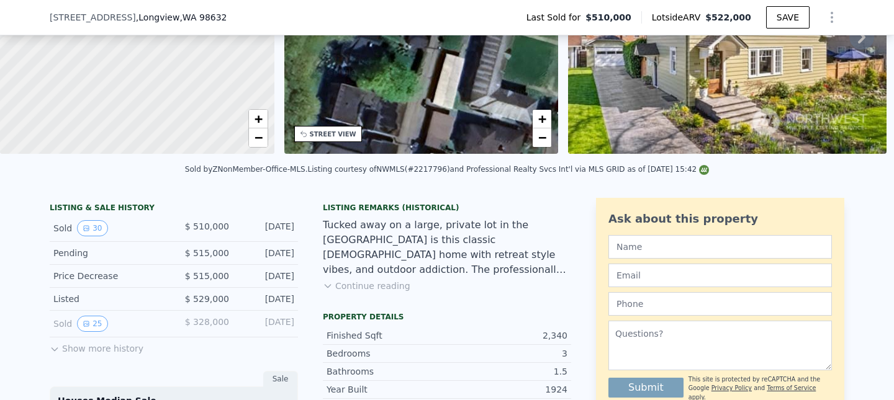
scroll to position [157, 0]
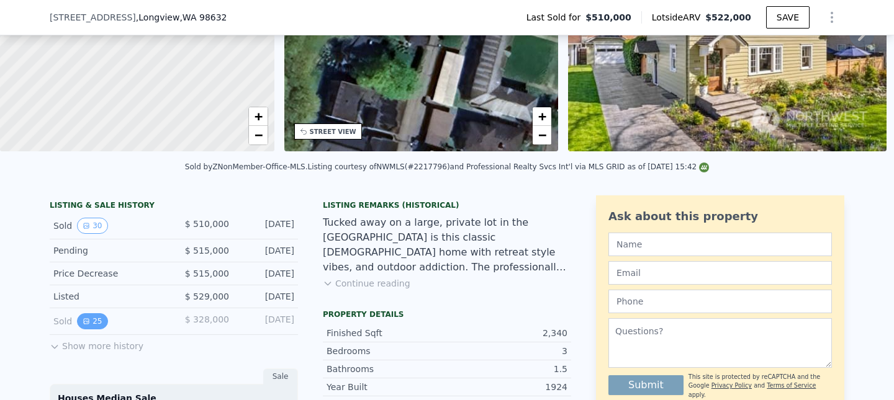
click at [94, 318] on button "25" at bounding box center [92, 321] width 30 height 16
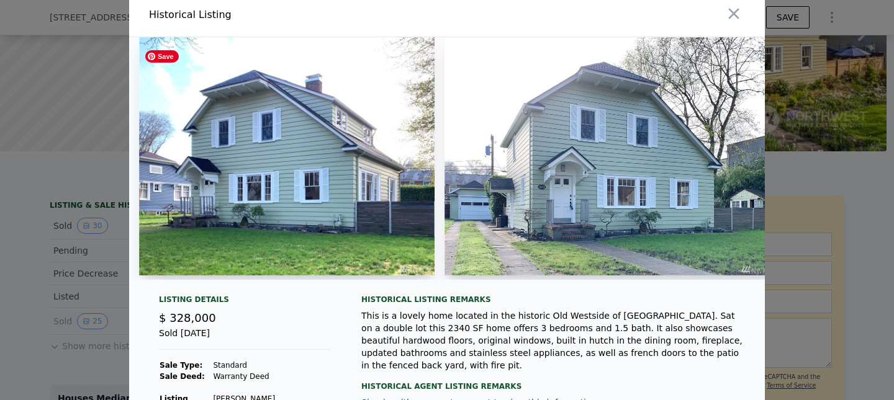
scroll to position [9, 0]
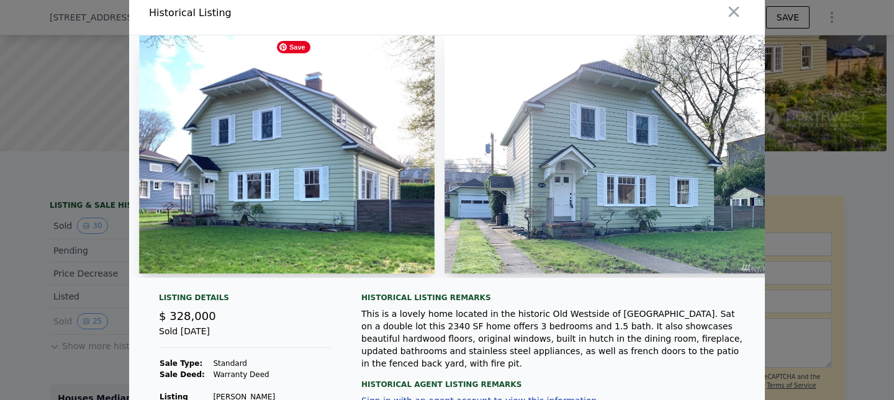
click at [360, 181] on div at bounding box center [447, 156] width 636 height 243
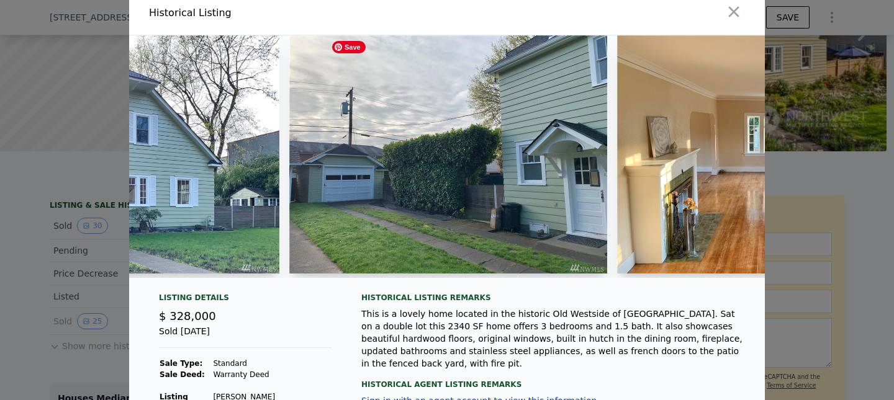
scroll to position [0, 0]
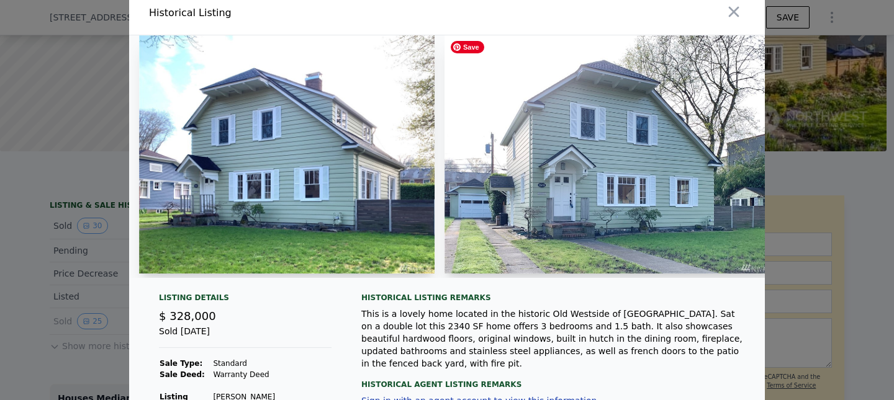
click at [590, 76] on img at bounding box center [611, 154] width 335 height 238
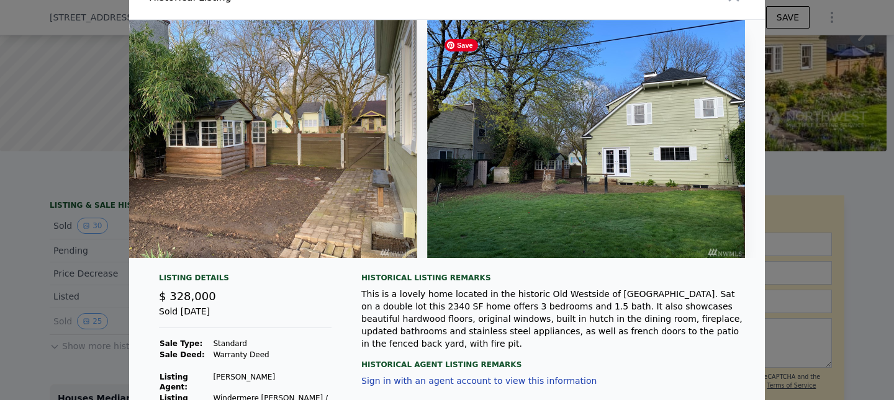
scroll to position [10, 0]
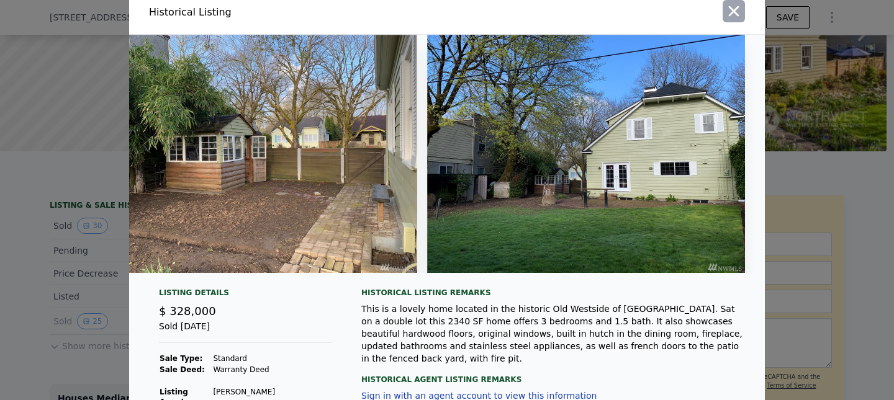
click at [740, 19] on icon "button" at bounding box center [733, 10] width 17 height 17
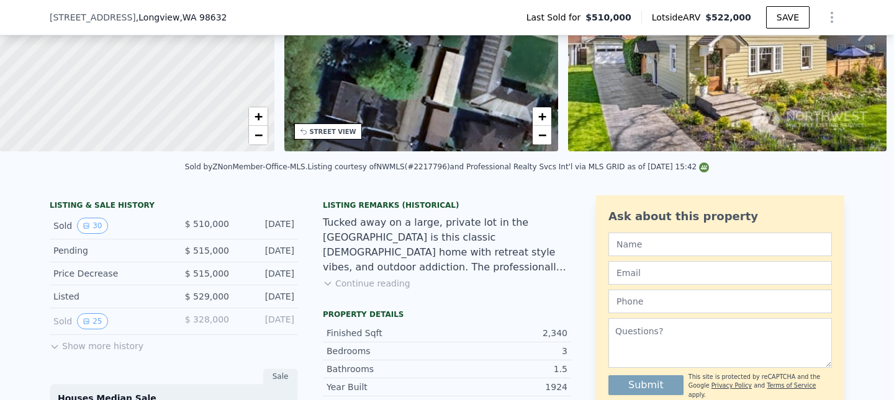
scroll to position [212, 0]
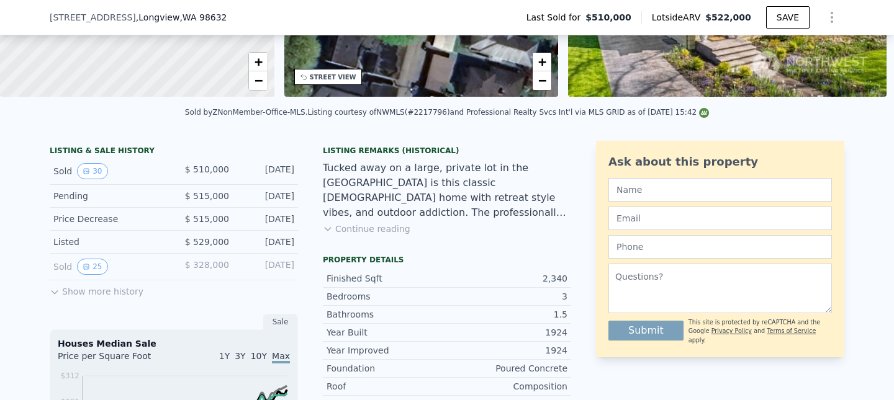
click at [135, 348] on div "Houses Median Sale" at bounding box center [174, 344] width 232 height 12
click at [79, 295] on button "Show more history" at bounding box center [97, 289] width 94 height 17
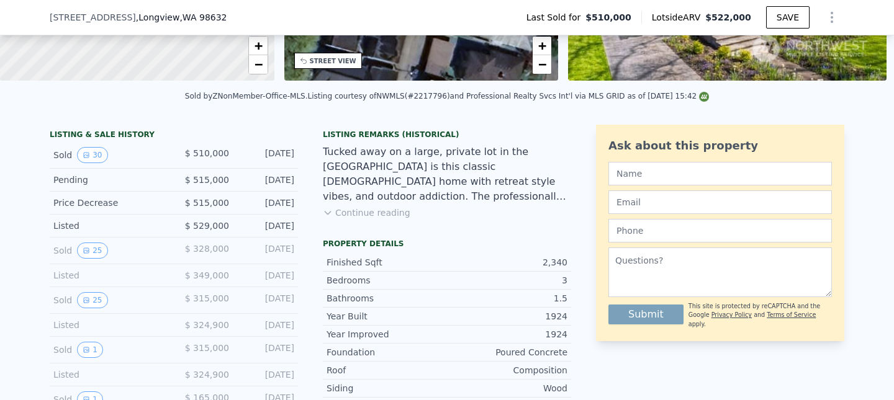
scroll to position [233, 0]
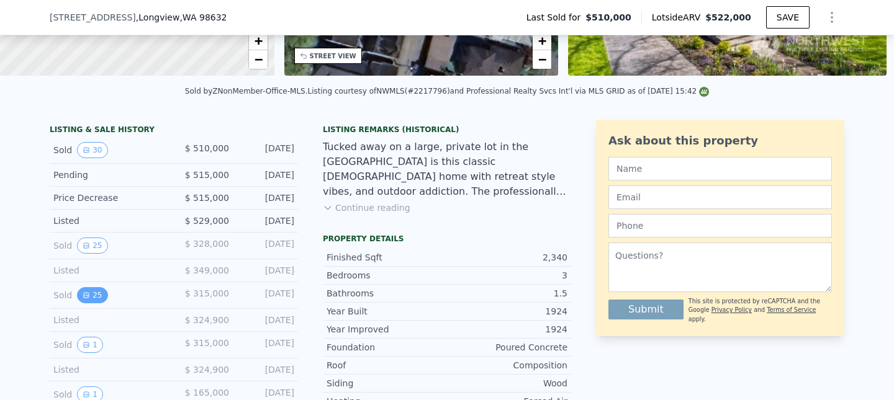
click at [88, 297] on icon "View historical data" at bounding box center [86, 295] width 7 height 7
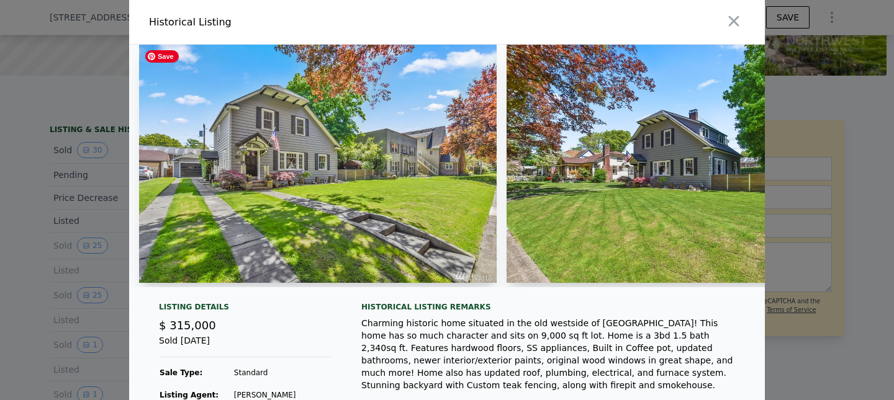
click at [305, 184] on img at bounding box center [318, 164] width 358 height 238
click at [304, 164] on img at bounding box center [318, 164] width 358 height 238
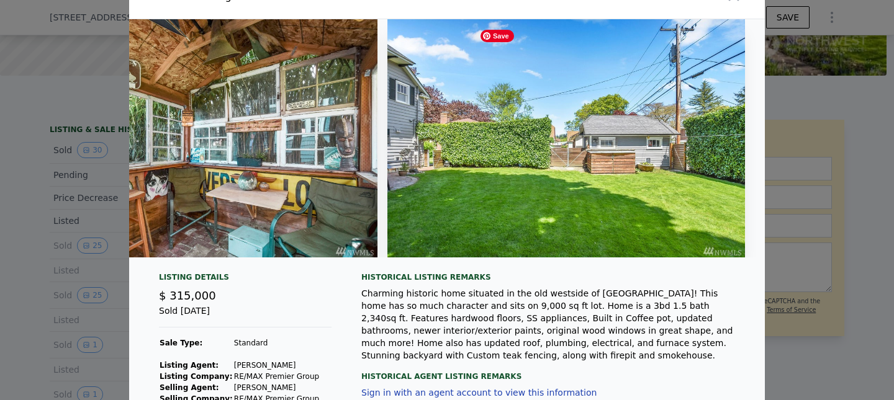
scroll to position [0, 0]
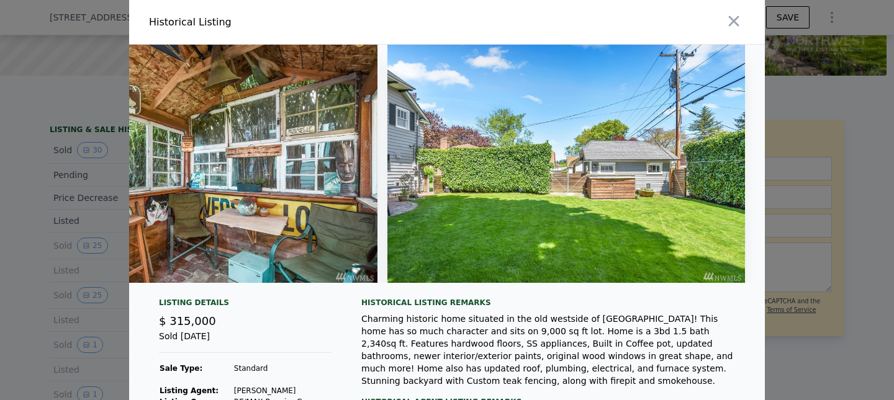
click at [733, 20] on icon "button" at bounding box center [734, 21] width 11 height 11
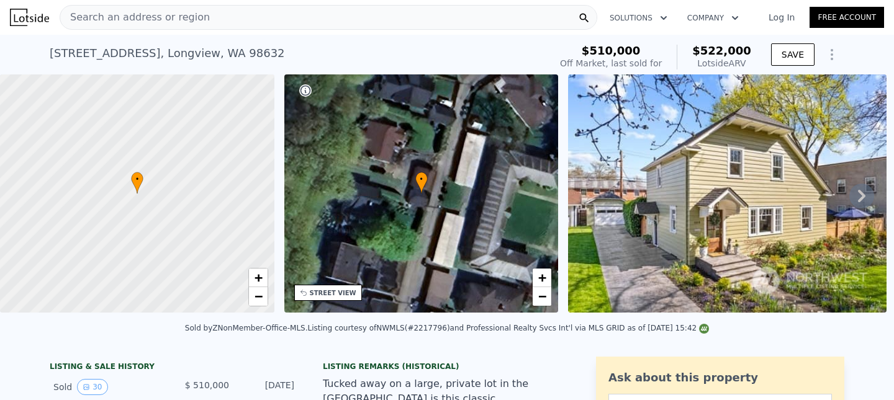
click at [74, 55] on div "[STREET_ADDRESS]" at bounding box center [167, 53] width 235 height 17
click at [70, 56] on div "[STREET_ADDRESS]" at bounding box center [167, 53] width 235 height 17
click at [90, 57] on div "[STREET_ADDRESS]" at bounding box center [167, 53] width 235 height 17
click at [181, 21] on span "Search an address or region" at bounding box center [135, 17] width 150 height 15
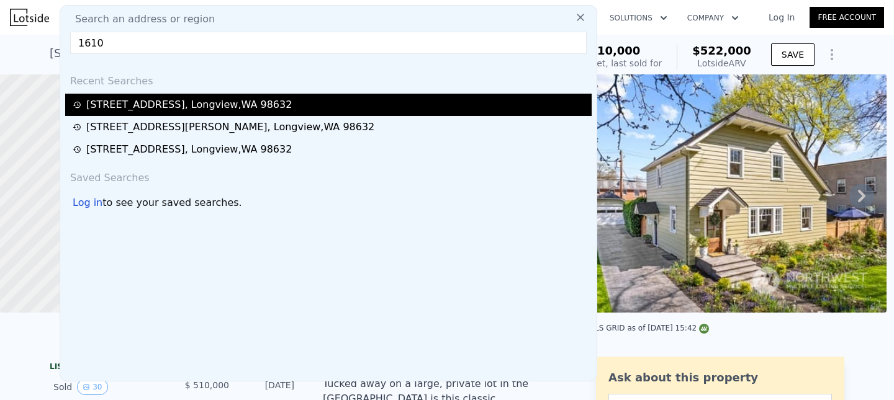
type input "1610"
click at [199, 105] on div "[STREET_ADDRESS]" at bounding box center [188, 104] width 205 height 15
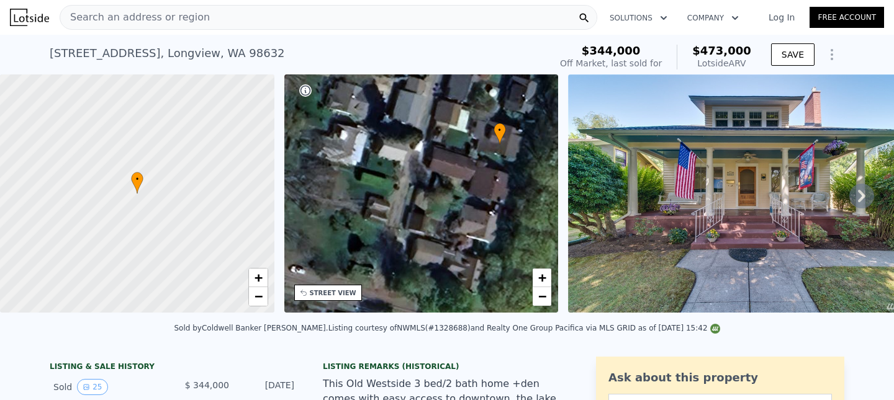
drag, startPoint x: 413, startPoint y: 236, endPoint x: 492, endPoint y: 187, distance: 92.3
click at [492, 187] on div "• + −" at bounding box center [421, 193] width 274 height 238
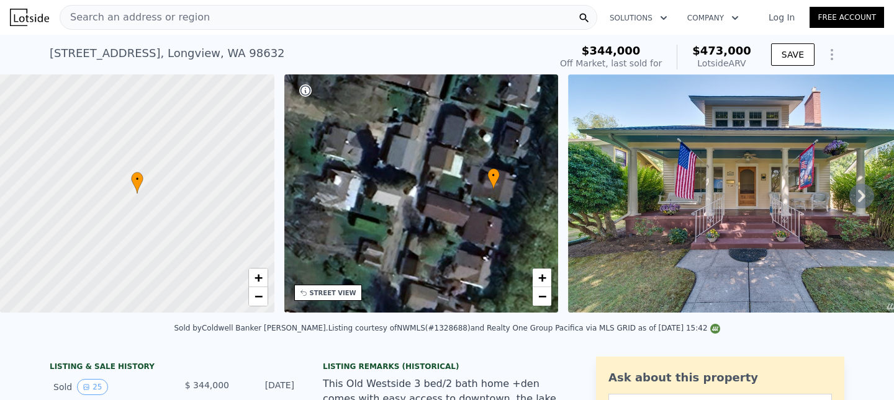
drag, startPoint x: 492, startPoint y: 187, endPoint x: 485, endPoint y: 232, distance: 45.3
click at [485, 232] on div "• + −" at bounding box center [421, 193] width 274 height 238
click at [541, 307] on div "• + −" at bounding box center [421, 193] width 274 height 238
click at [543, 303] on span "−" at bounding box center [542, 297] width 8 height 16
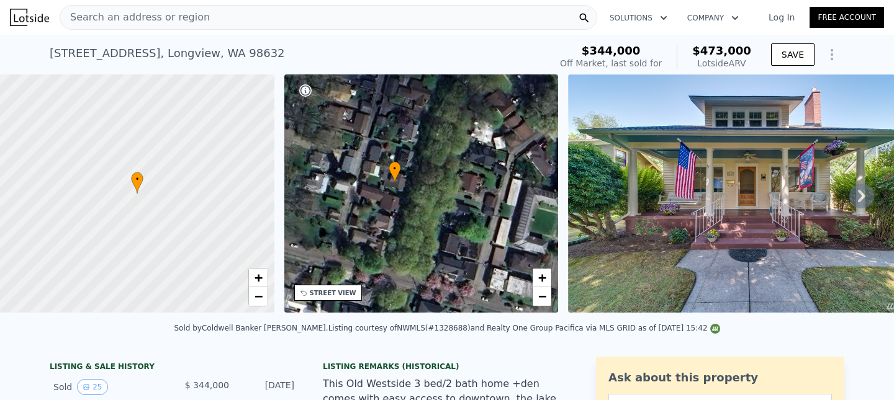
drag, startPoint x: 493, startPoint y: 246, endPoint x: 428, endPoint y: 237, distance: 65.8
click at [428, 237] on div "• + −" at bounding box center [421, 193] width 274 height 238
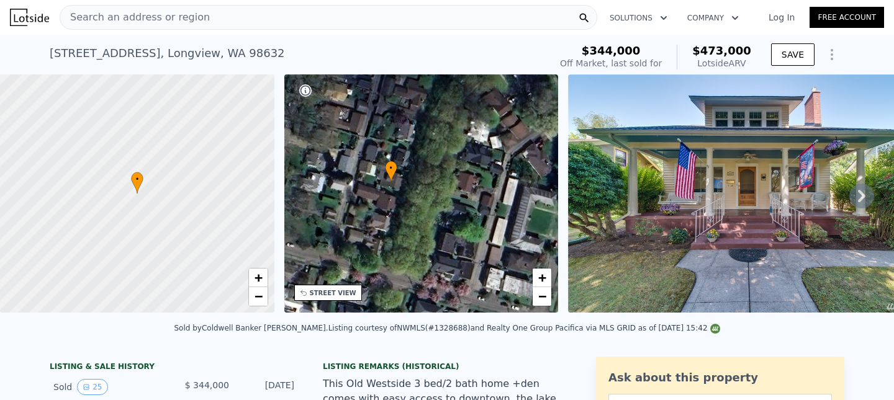
click at [228, 23] on div "Search an address or region" at bounding box center [329, 17] width 538 height 25
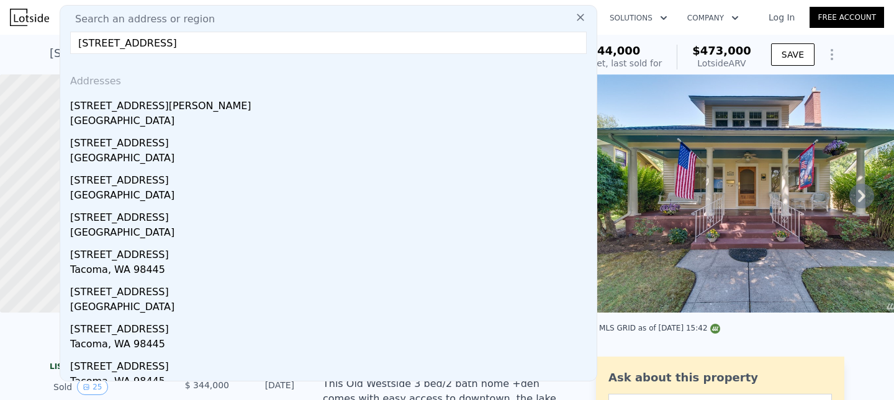
click at [101, 43] on input "[STREET_ADDRESS]" at bounding box center [328, 43] width 516 height 22
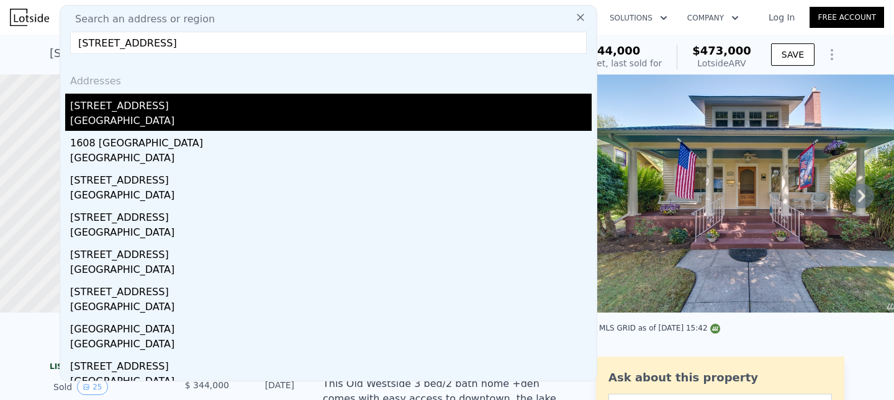
type input "[STREET_ADDRESS]"
click at [182, 106] on div "[STREET_ADDRESS]" at bounding box center [330, 104] width 521 height 20
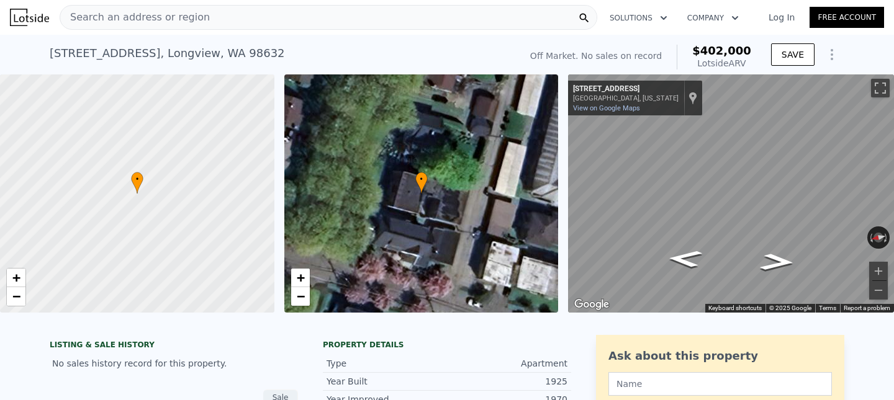
click at [127, 16] on span "Search an address or region" at bounding box center [135, 17] width 150 height 15
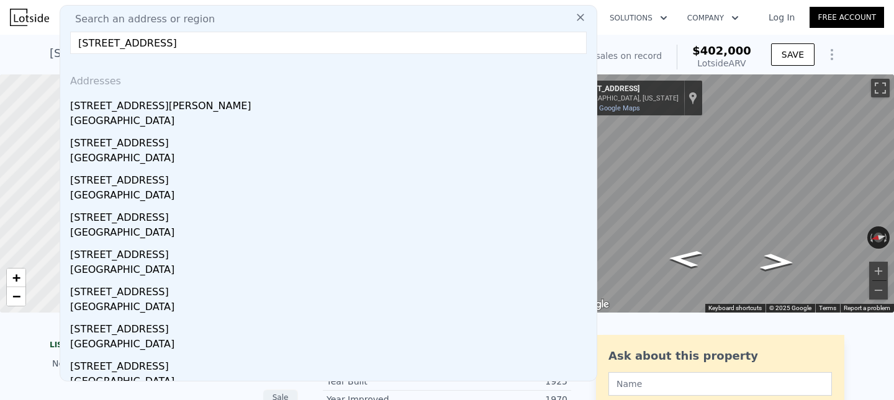
click at [99, 40] on input "[STREET_ADDRESS]" at bounding box center [328, 43] width 516 height 22
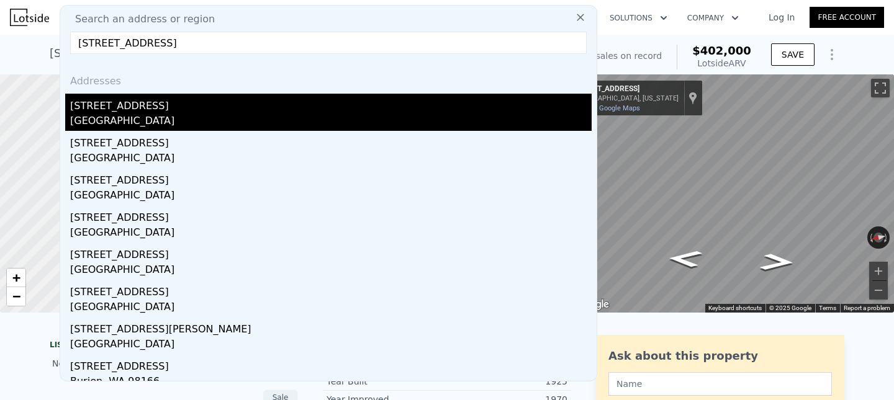
type input "[STREET_ADDRESS]"
click at [144, 98] on div "[STREET_ADDRESS]" at bounding box center [330, 104] width 521 height 20
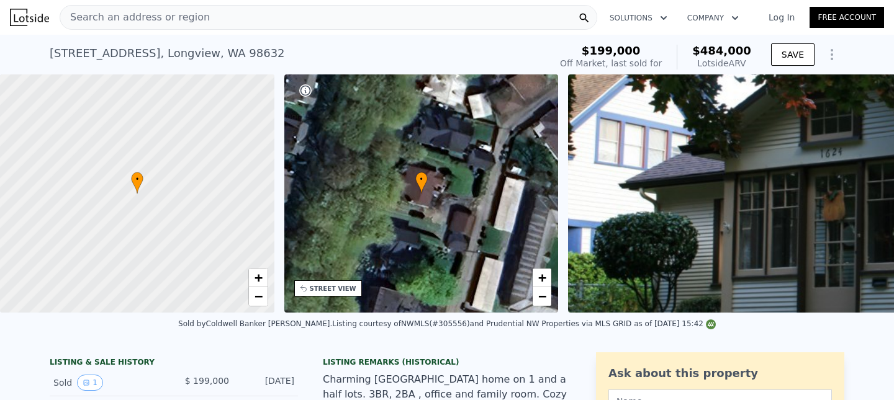
click at [87, 49] on div "[STREET_ADDRESS]" at bounding box center [167, 53] width 235 height 17
click at [88, 20] on span "Search an address or region" at bounding box center [135, 17] width 150 height 15
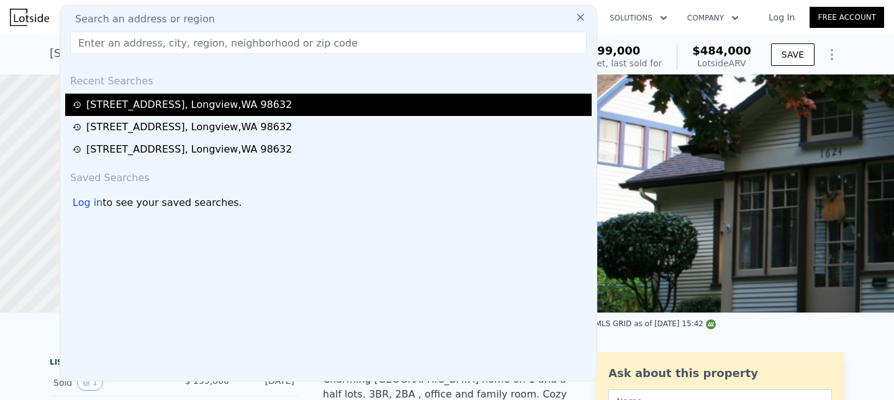
click at [136, 110] on div "[STREET_ADDRESS]" at bounding box center [188, 104] width 205 height 15
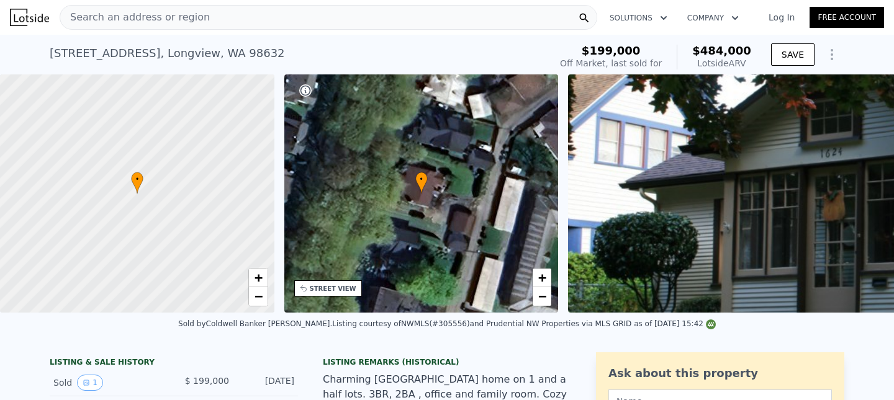
click at [103, 20] on span "Search an address or region" at bounding box center [135, 17] width 150 height 15
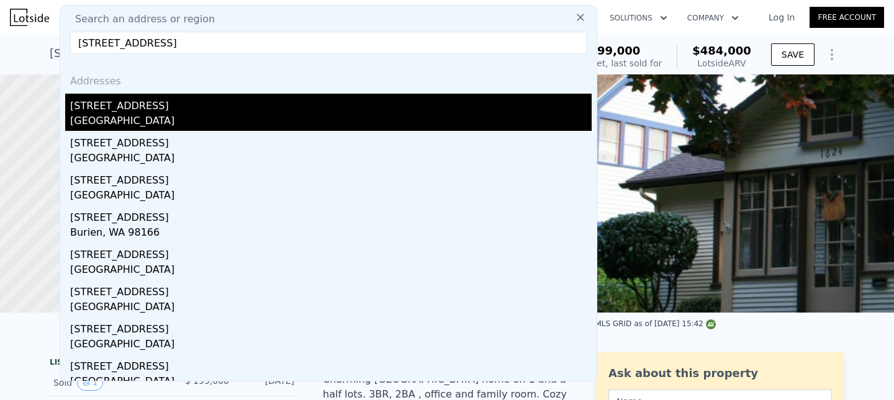
type input "[STREET_ADDRESS]"
click at [113, 107] on div "[STREET_ADDRESS]" at bounding box center [330, 104] width 521 height 20
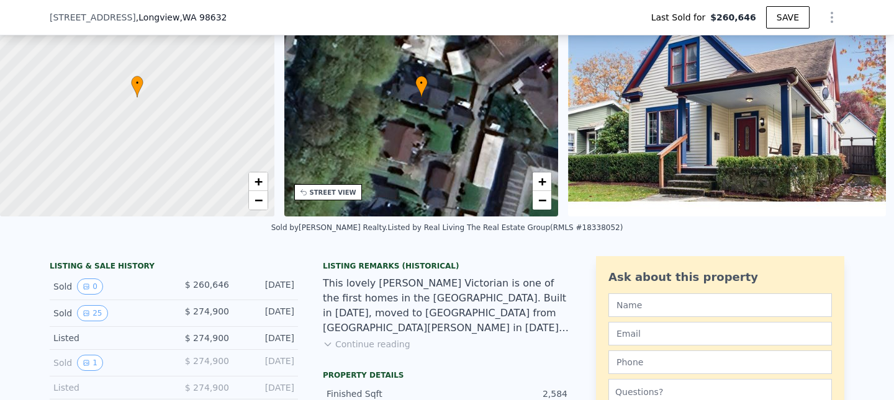
scroll to position [168, 0]
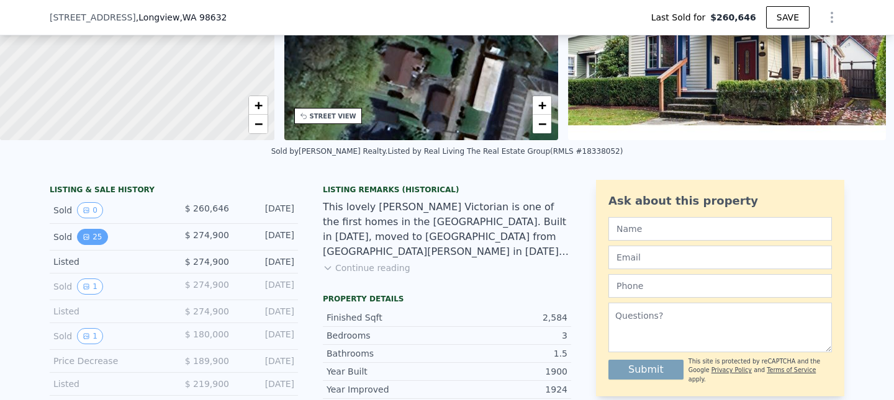
click at [98, 229] on button "25" at bounding box center [92, 237] width 30 height 16
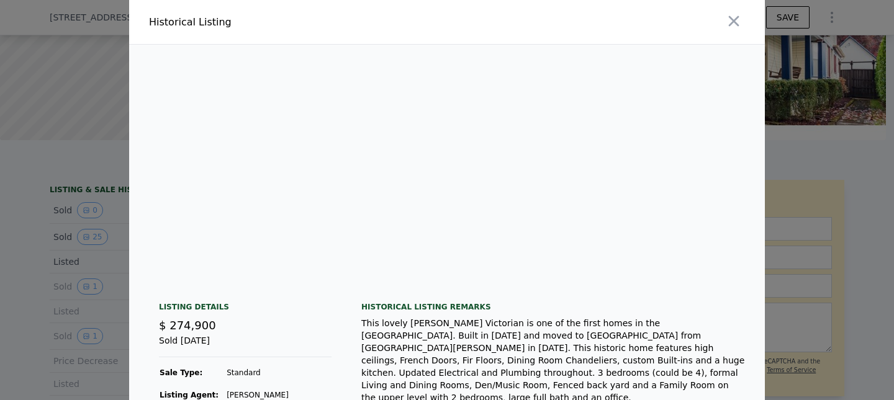
scroll to position [329, 0]
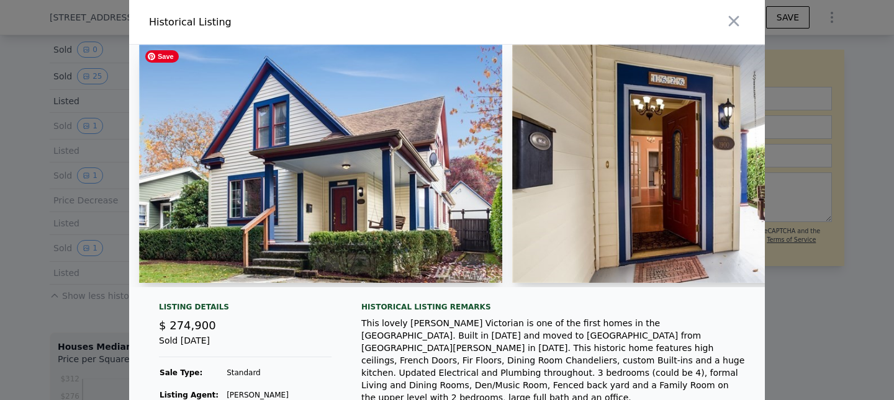
click at [300, 158] on img at bounding box center [320, 164] width 363 height 238
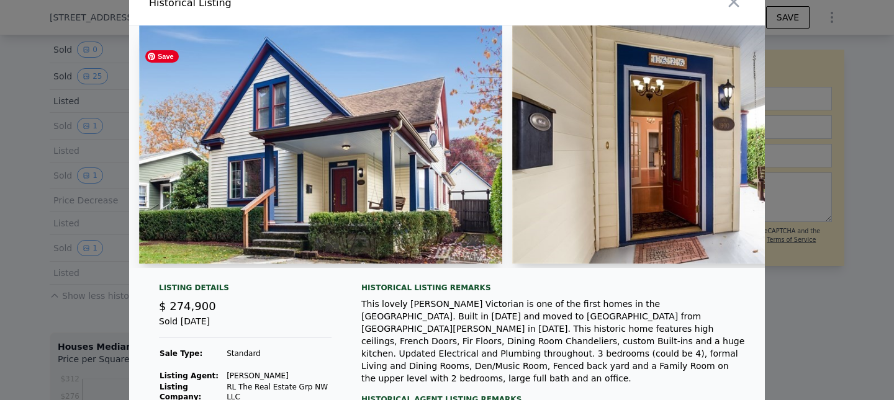
scroll to position [0, 0]
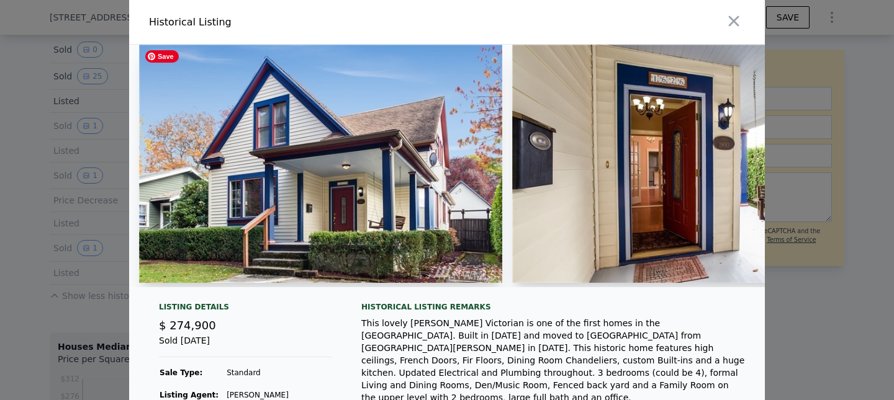
click at [337, 199] on img at bounding box center [320, 164] width 363 height 238
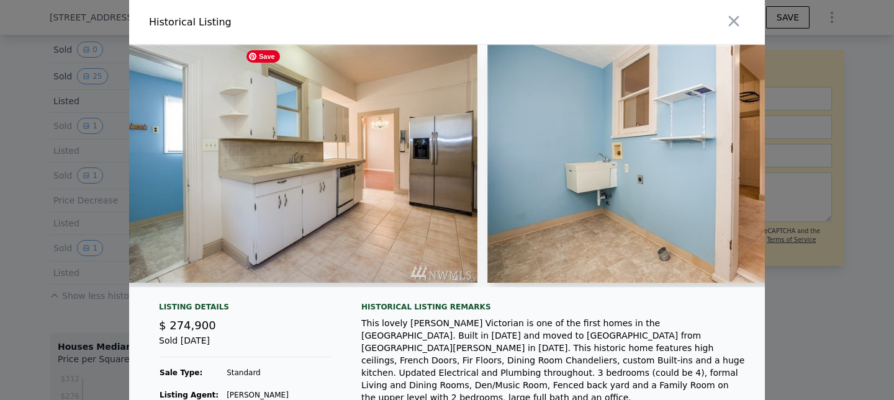
scroll to position [0, 4826]
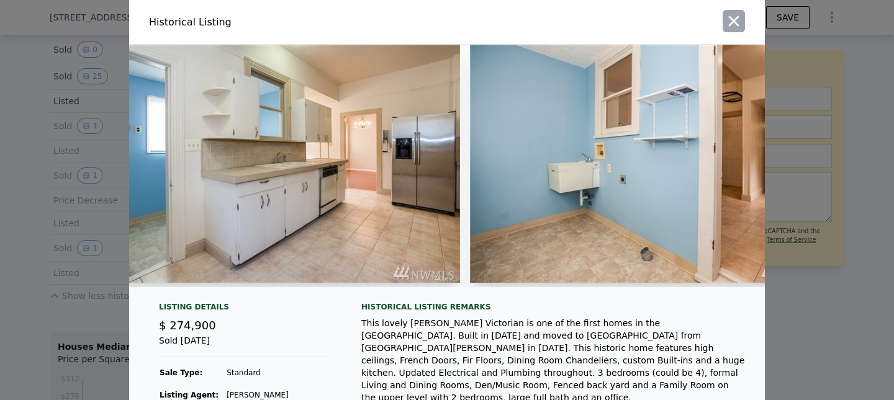
click at [733, 16] on icon "button" at bounding box center [733, 20] width 17 height 17
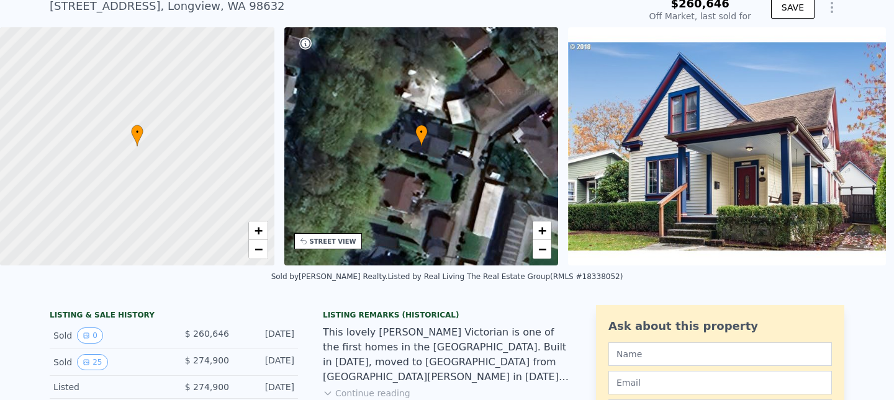
scroll to position [46, 0]
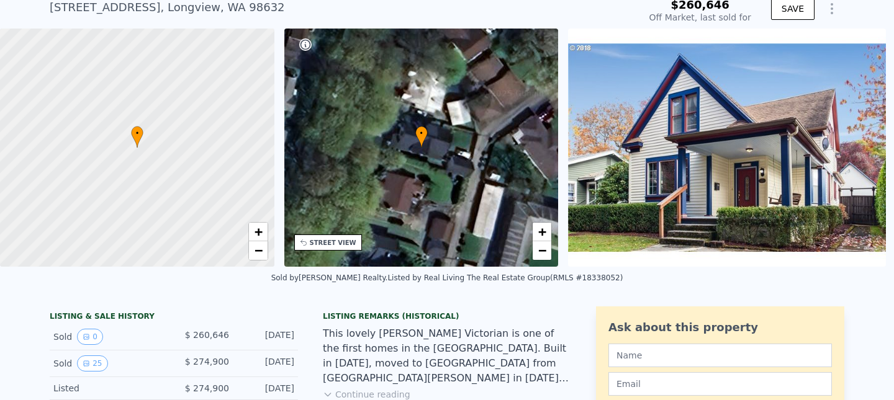
click at [289, 9] on div "[STREET_ADDRESS] Sold [DATE] for $260,646" at bounding box center [342, 11] width 585 height 35
type input "$ 524,000"
type input "$ 188,414"
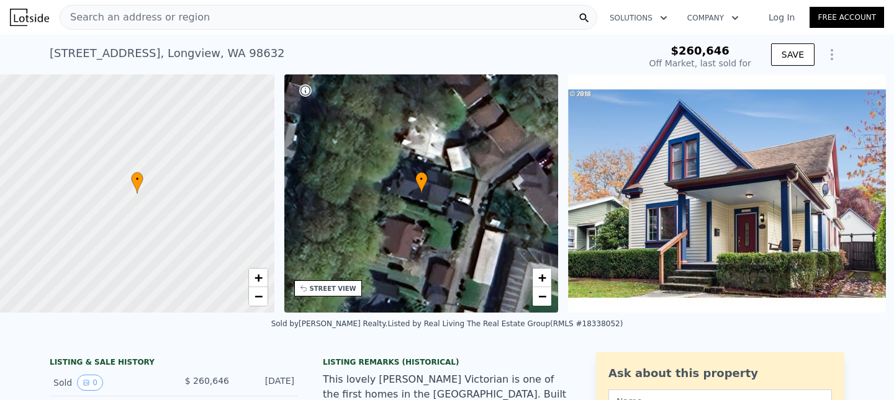
click at [286, 19] on div "Search an address or region" at bounding box center [329, 17] width 538 height 25
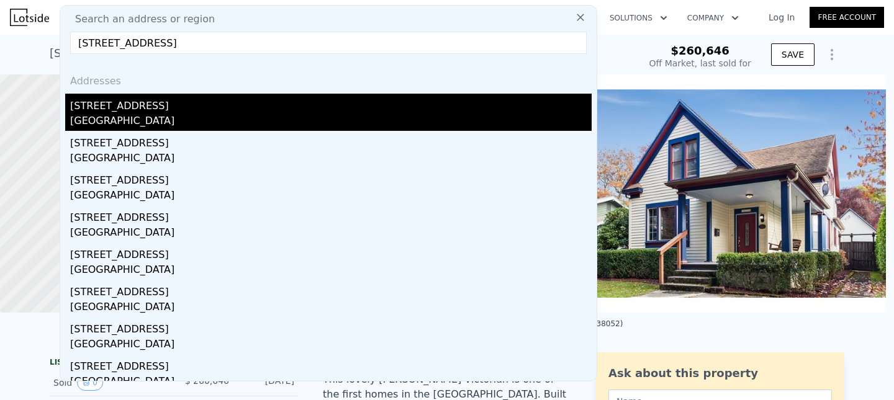
type input "[STREET_ADDRESS]"
click at [142, 101] on div "[STREET_ADDRESS]" at bounding box center [330, 104] width 521 height 20
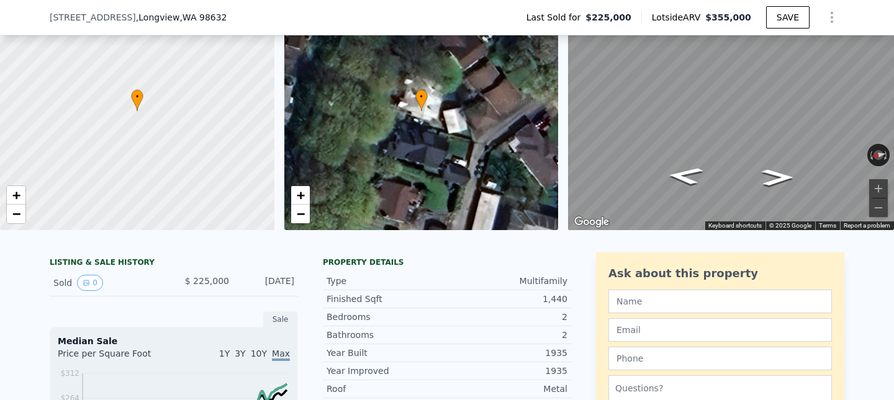
scroll to position [65, 0]
